Goal: Transaction & Acquisition: Purchase product/service

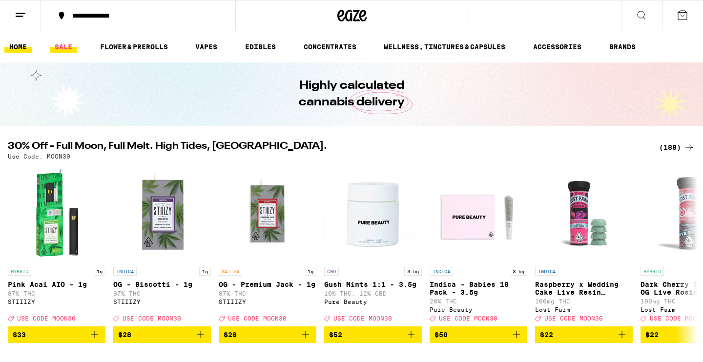
click at [64, 46] on link "SALE" at bounding box center [63, 47] width 27 height 12
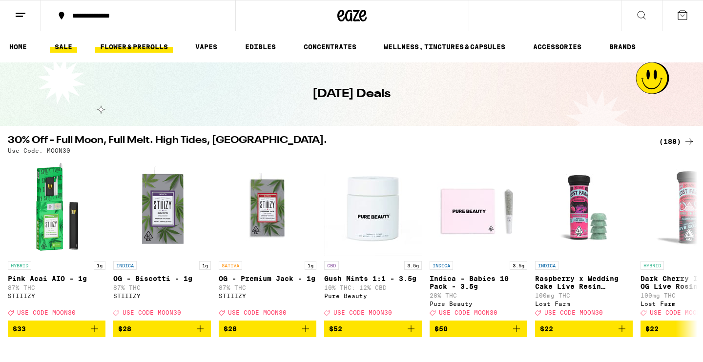
click at [131, 46] on link "FLOWER & PREROLLS" at bounding box center [134, 47] width 78 height 12
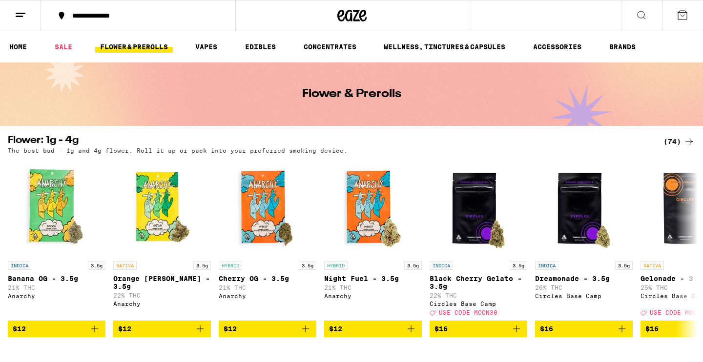
click at [676, 140] on div "(74)" at bounding box center [679, 142] width 32 height 12
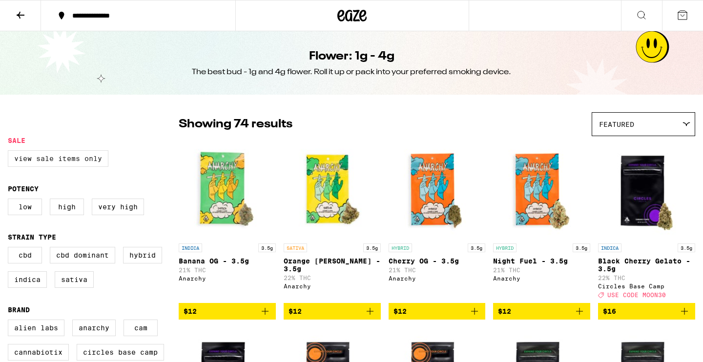
click at [76, 165] on label "View Sale Items Only" at bounding box center [58, 158] width 101 height 17
click at [10, 152] on input "View Sale Items Only" at bounding box center [10, 152] width 0 height 0
checkbox input "true"
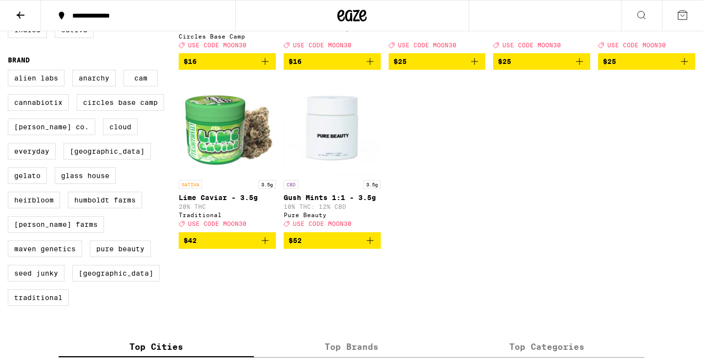
scroll to position [256, 0]
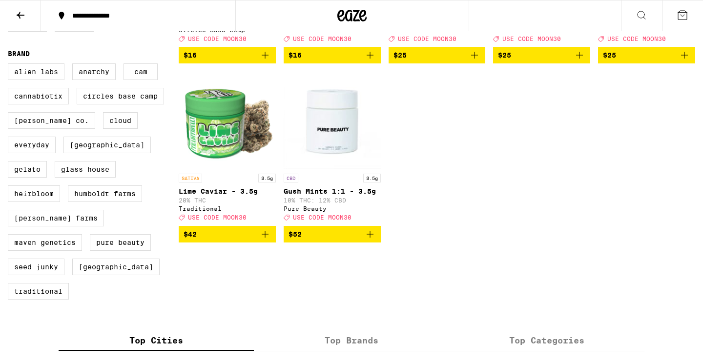
click at [225, 129] on img "Open page for Lime Caviar - 3.5g from Traditional" at bounding box center [227, 120] width 97 height 98
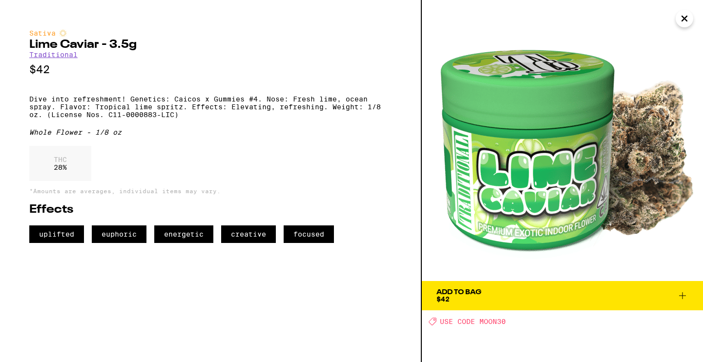
click at [493, 298] on span "Add To Bag $42" at bounding box center [562, 296] width 252 height 14
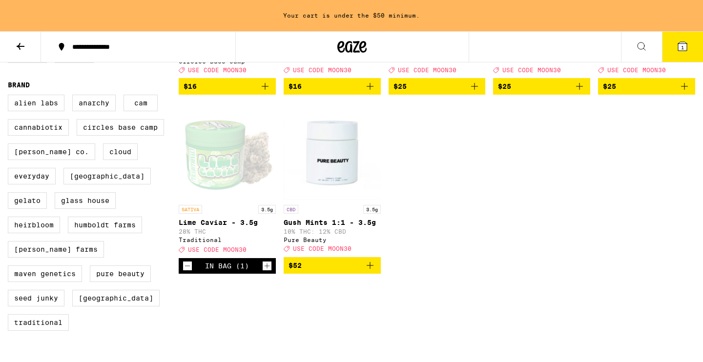
click at [682, 47] on span "1" at bounding box center [682, 47] width 3 height 6
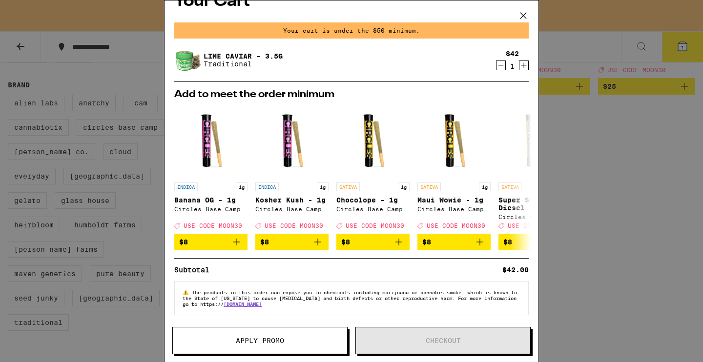
scroll to position [26, 0]
click at [279, 343] on span "Apply Promo" at bounding box center [260, 340] width 48 height 7
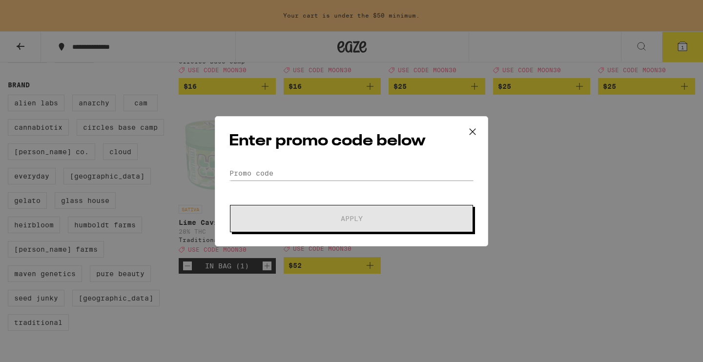
click at [471, 132] on icon at bounding box center [472, 131] width 15 height 15
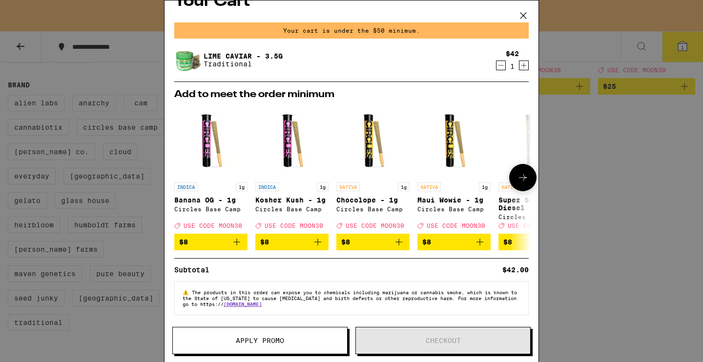
scroll to position [26, 0]
click at [450, 240] on span "$8" at bounding box center [453, 242] width 63 height 12
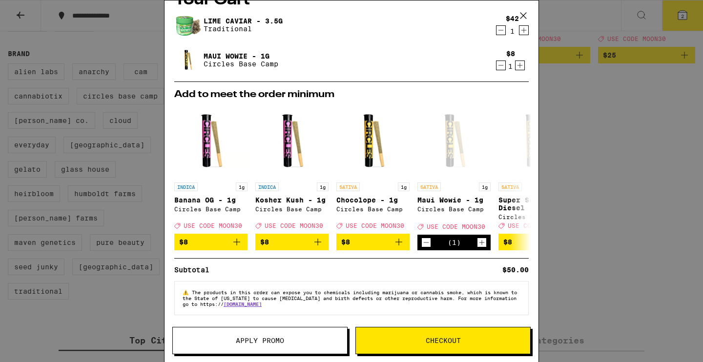
click at [297, 347] on button "Apply Promo" at bounding box center [259, 340] width 175 height 27
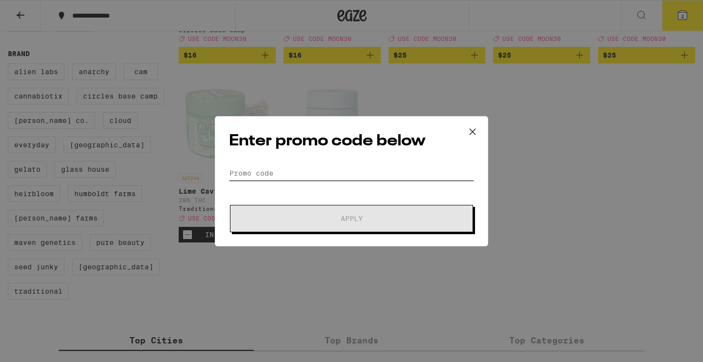
click at [293, 173] on input "Promo Code" at bounding box center [351, 173] width 245 height 15
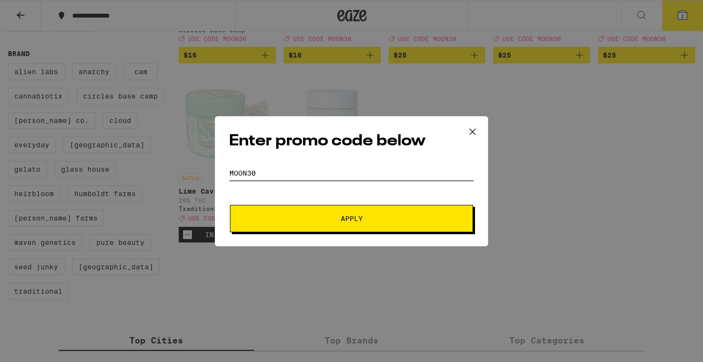
type input "moon30"
click at [348, 222] on span "Apply" at bounding box center [352, 218] width 22 height 7
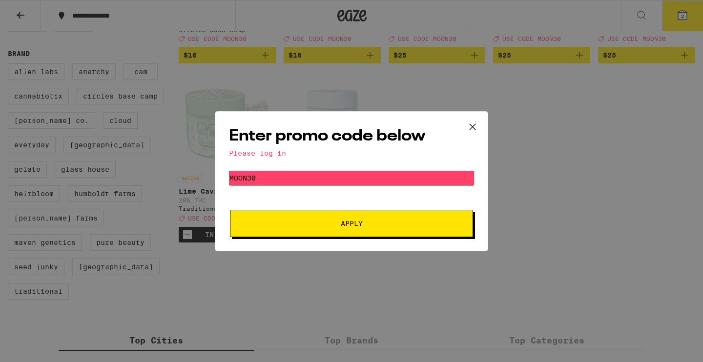
click at [473, 124] on icon at bounding box center [472, 127] width 15 height 15
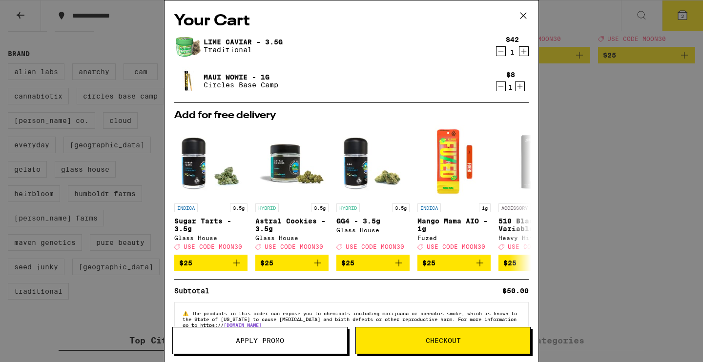
click at [532, 7] on button at bounding box center [523, 15] width 30 height 31
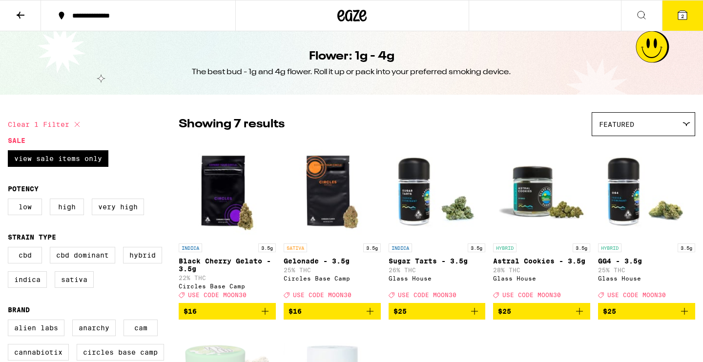
click at [685, 15] on icon at bounding box center [682, 15] width 9 height 9
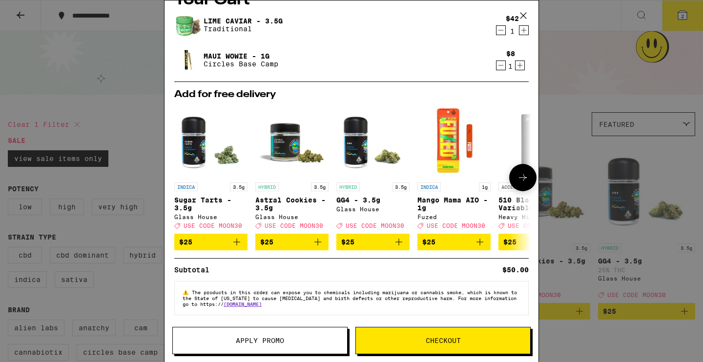
scroll to position [27, 0]
click at [422, 337] on span "Checkout" at bounding box center [443, 340] width 174 height 7
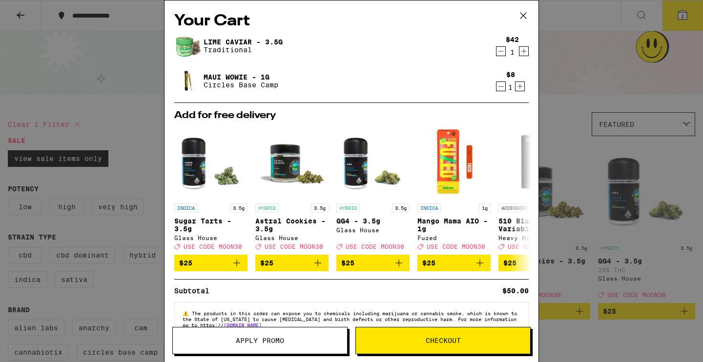
click at [525, 14] on icon at bounding box center [523, 15] width 15 height 15
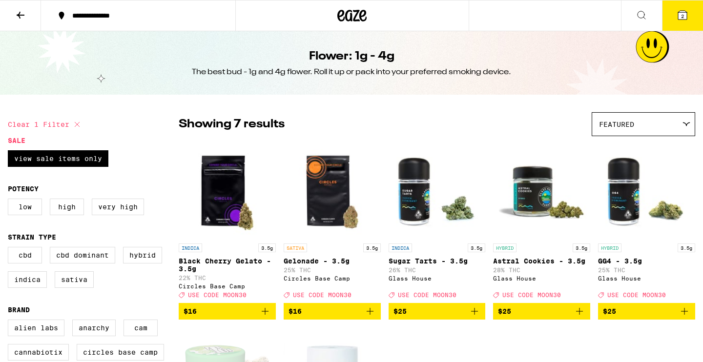
click at [680, 14] on icon at bounding box center [682, 15] width 9 height 9
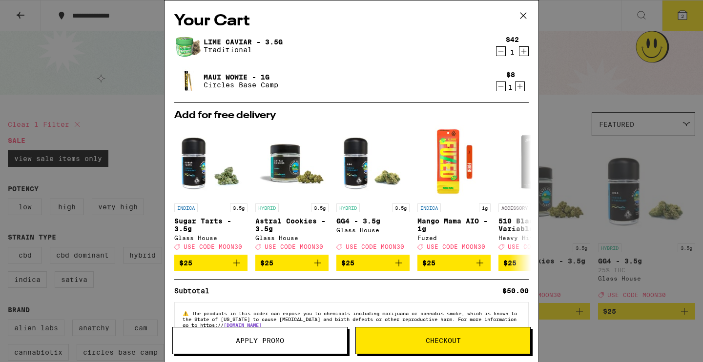
click at [501, 87] on icon "Decrement" at bounding box center [500, 87] width 9 height 12
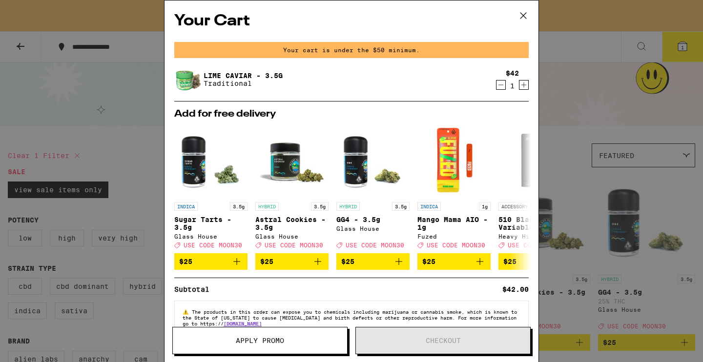
click at [499, 85] on icon "Decrement" at bounding box center [500, 85] width 9 height 12
